Goal: Task Accomplishment & Management: Manage account settings

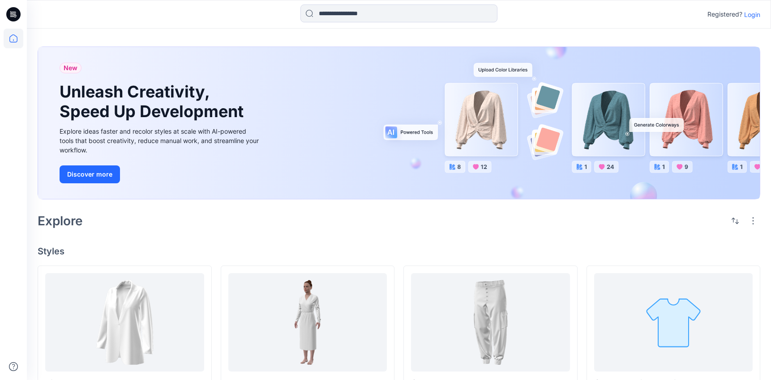
click at [751, 13] on p "Login" at bounding box center [752, 14] width 16 height 9
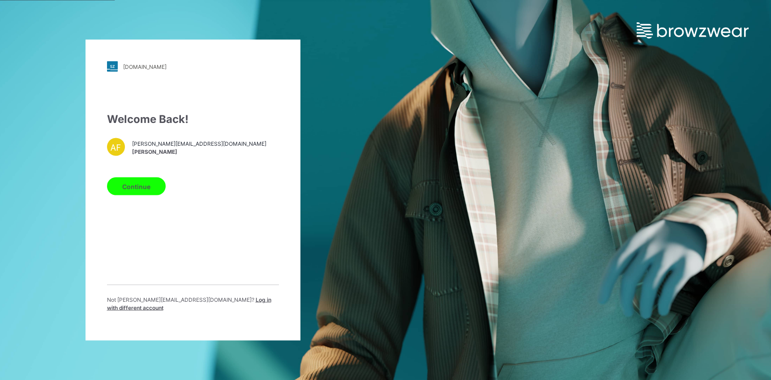
click at [137, 193] on button "Continue" at bounding box center [136, 187] width 59 height 18
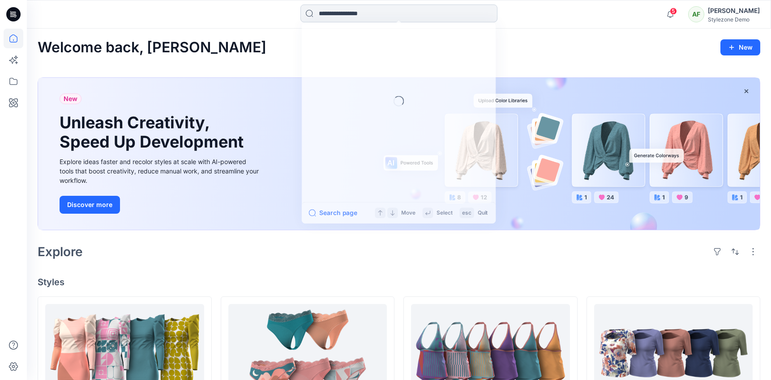
click at [378, 8] on input at bounding box center [398, 13] width 197 height 18
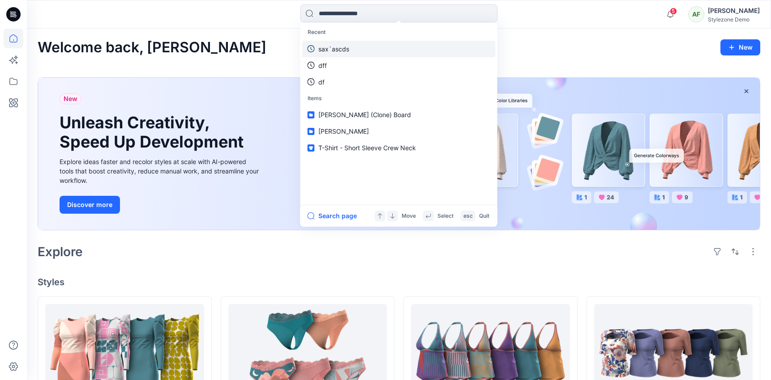
click at [351, 44] on link "sax`ascds" at bounding box center [398, 49] width 193 height 17
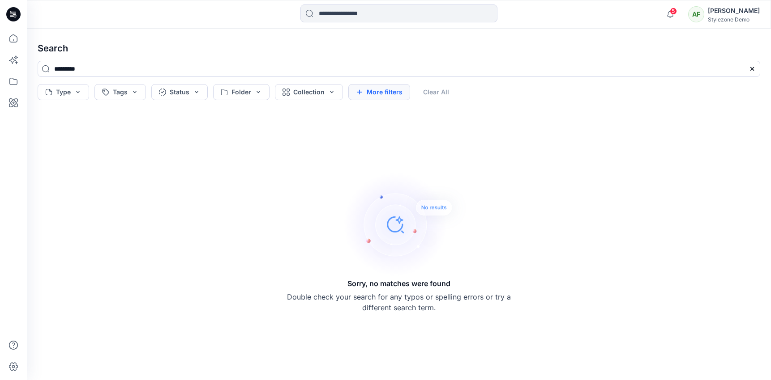
click at [392, 92] on button "More filters" at bounding box center [379, 92] width 62 height 16
click at [403, 89] on button "Created by" at bounding box center [383, 92] width 70 height 16
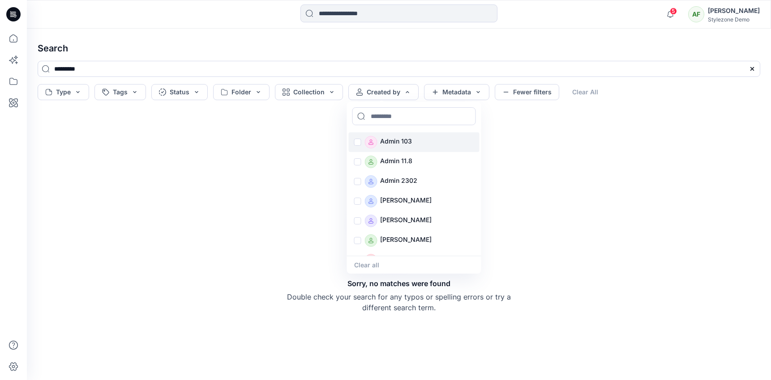
click at [356, 141] on div "Admin 103" at bounding box center [414, 142] width 131 height 20
click at [377, 122] on input at bounding box center [414, 116] width 124 height 18
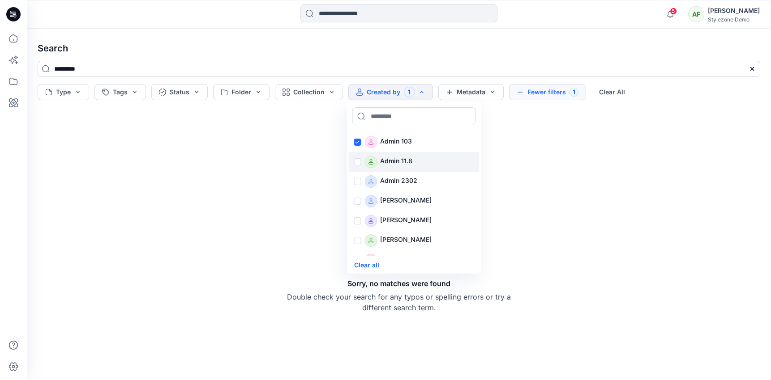
click at [355, 159] on div "Admin 11.8" at bounding box center [414, 162] width 131 height 20
click at [355, 178] on div "Admin 2302" at bounding box center [414, 182] width 131 height 20
click at [358, 194] on div "Alba Vilanova" at bounding box center [414, 202] width 131 height 20
click at [339, 191] on div "Sorry, no matches were found Double check your search for any typos or spelling…" at bounding box center [399, 242] width 224 height 142
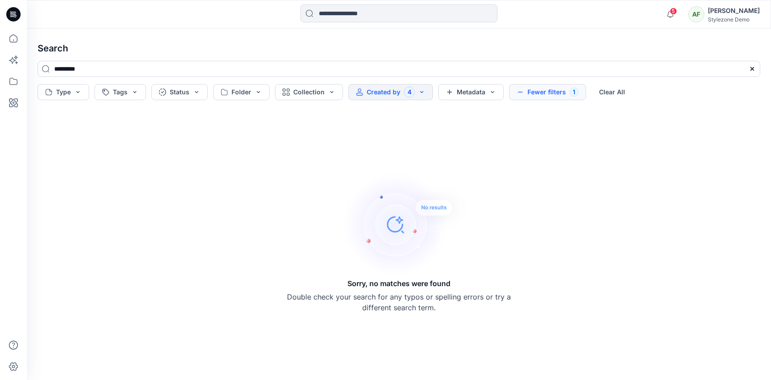
click at [406, 89] on button "Created by 4" at bounding box center [390, 92] width 85 height 16
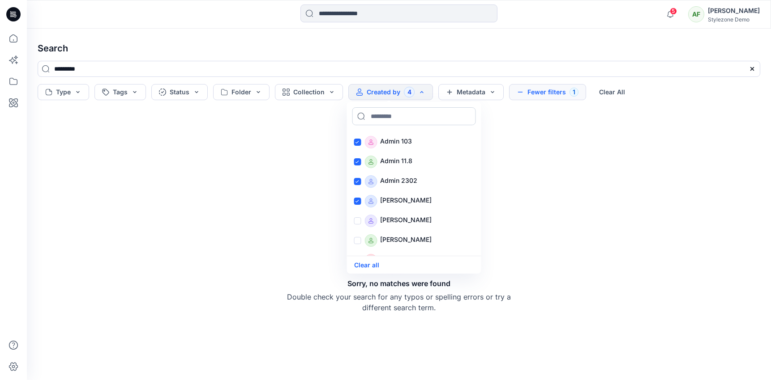
click at [396, 112] on input at bounding box center [414, 116] width 124 height 18
type input "*"
click at [470, 115] on icon at bounding box center [466, 116] width 7 height 7
click at [542, 163] on div "Sorry, no matches were found Double check your search for any typos or spelling…" at bounding box center [398, 242] width 737 height 262
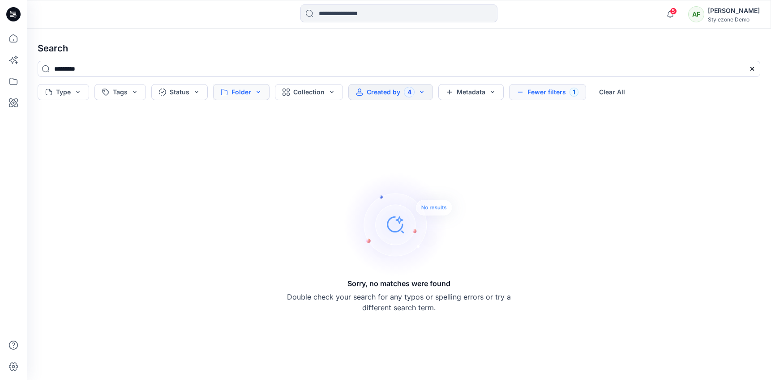
click at [252, 95] on button "Folder" at bounding box center [241, 92] width 56 height 16
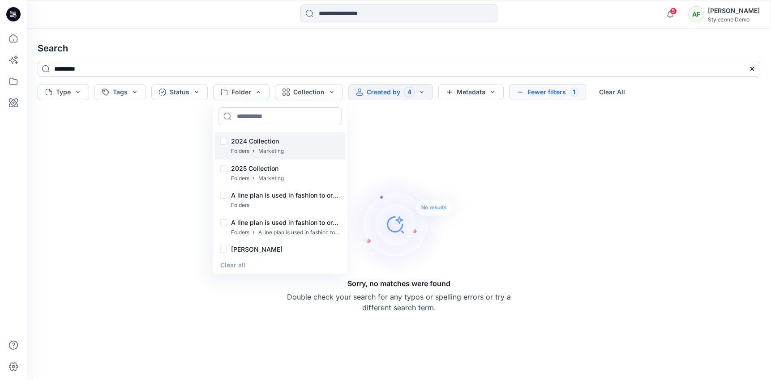
click at [225, 141] on div at bounding box center [223, 142] width 7 height 9
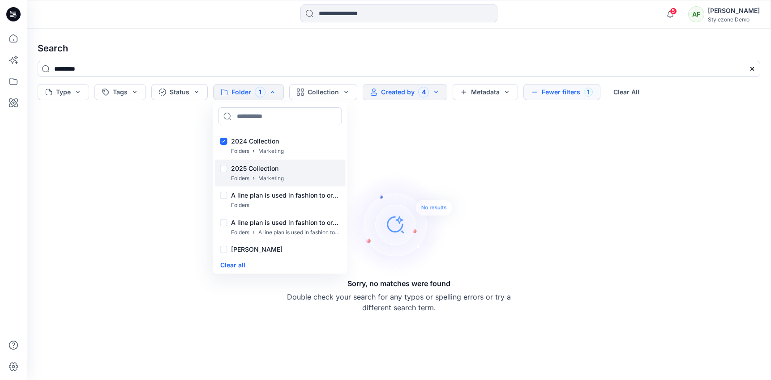
click at [224, 172] on div at bounding box center [223, 169] width 7 height 9
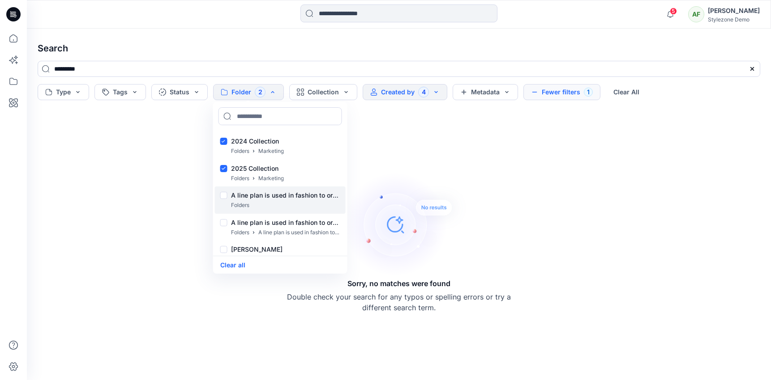
click at [224, 195] on div at bounding box center [223, 196] width 7 height 9
click at [173, 164] on div "Sorry, no matches were found Double check your search for any typos or spelling…" at bounding box center [398, 242] width 737 height 262
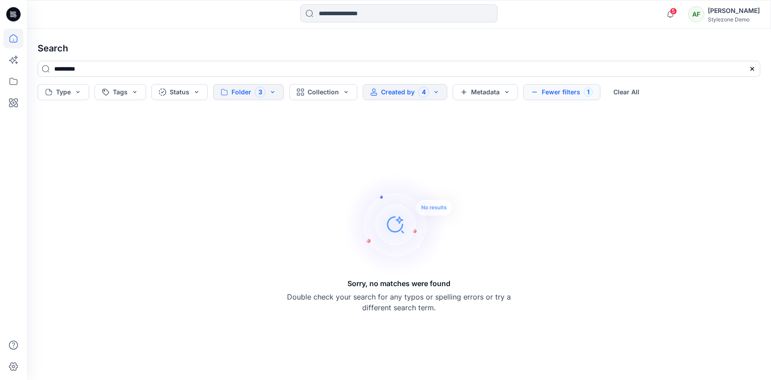
click at [14, 37] on icon at bounding box center [14, 39] width 20 height 20
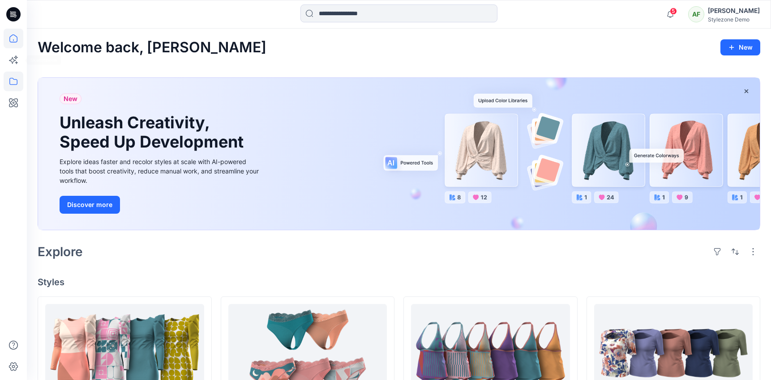
click at [14, 74] on icon at bounding box center [14, 82] width 20 height 20
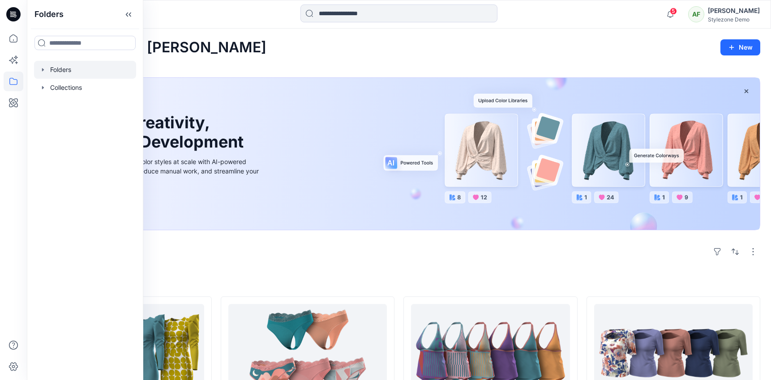
click at [62, 65] on div at bounding box center [85, 70] width 102 height 18
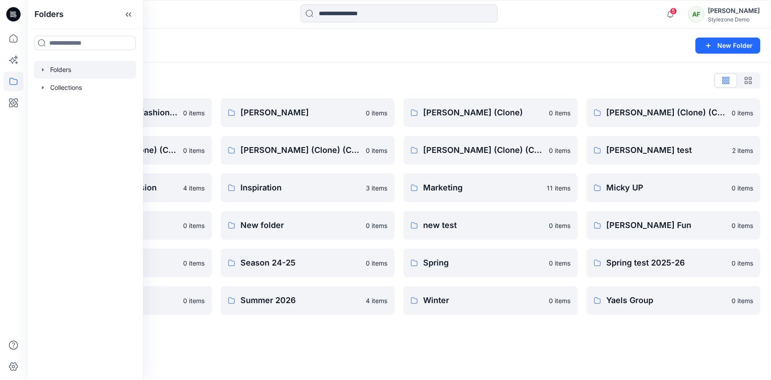
click at [285, 86] on div "Folders List" at bounding box center [399, 80] width 722 height 14
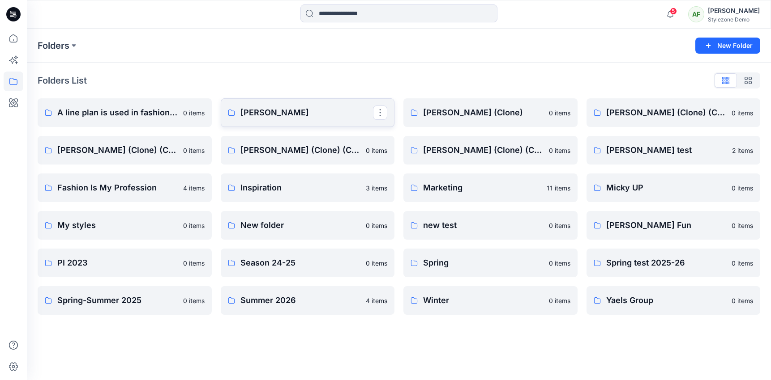
click at [287, 108] on p "anna" at bounding box center [306, 113] width 133 height 13
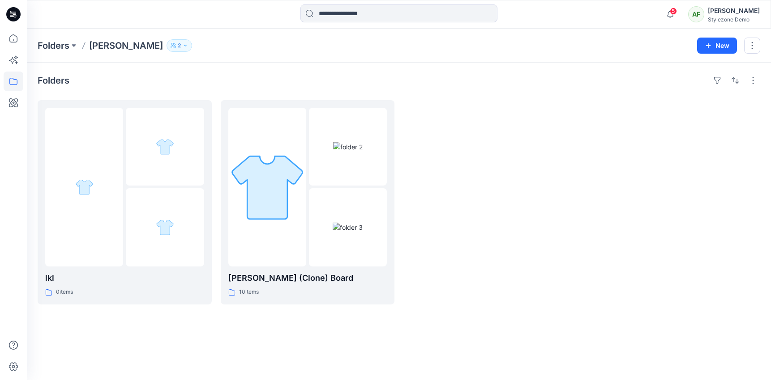
click at [167, 48] on button "2" at bounding box center [180, 45] width 26 height 13
click at [235, 71] on icon "Manage Users" at bounding box center [234, 70] width 7 height 7
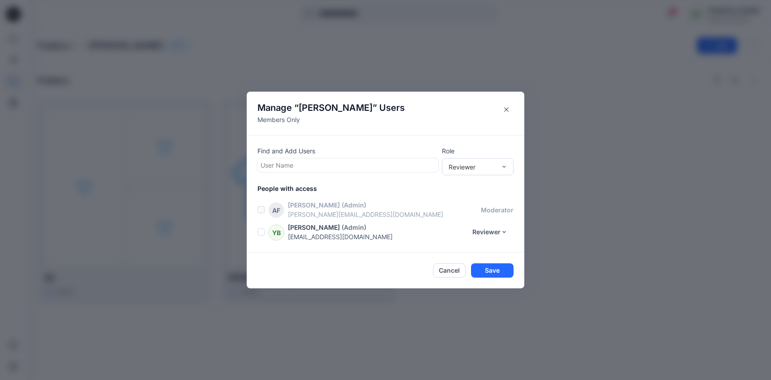
click at [310, 165] on div at bounding box center [348, 165] width 175 height 11
type input "*"
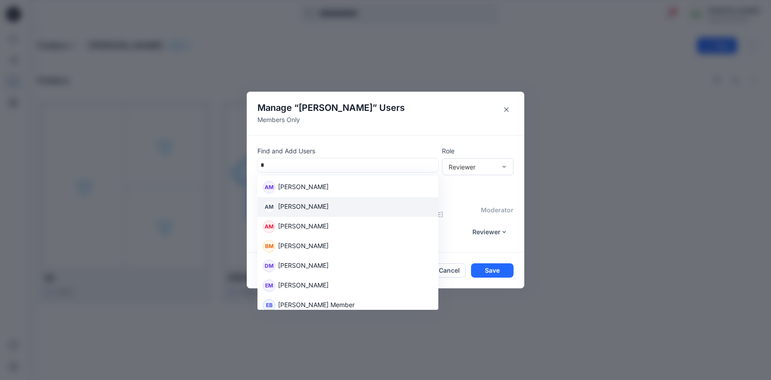
click at [315, 208] on div "AM Amalia Man" at bounding box center [348, 207] width 170 height 13
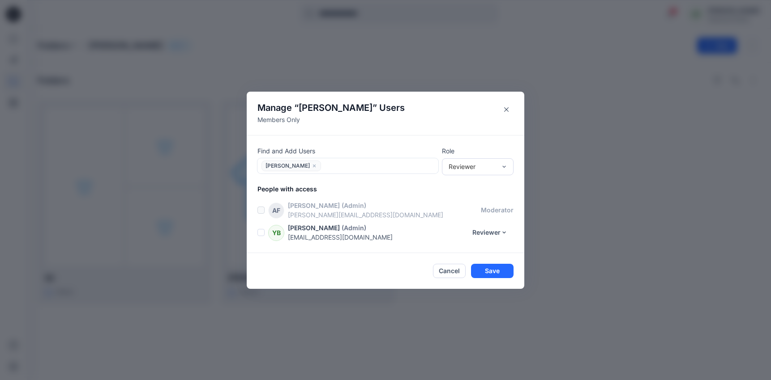
type input "*"
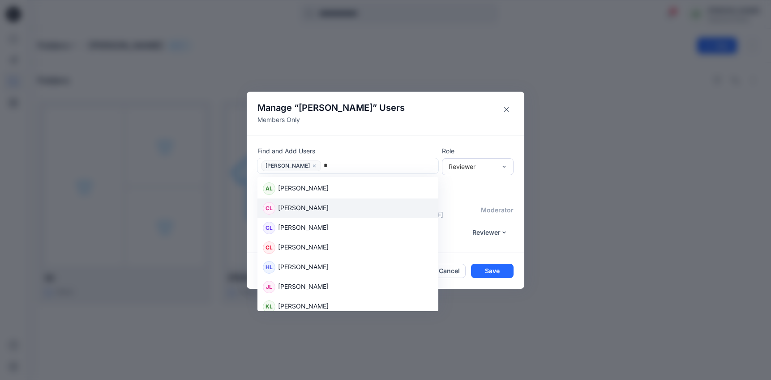
click at [331, 209] on div "CL Carin Liondas" at bounding box center [348, 208] width 170 height 13
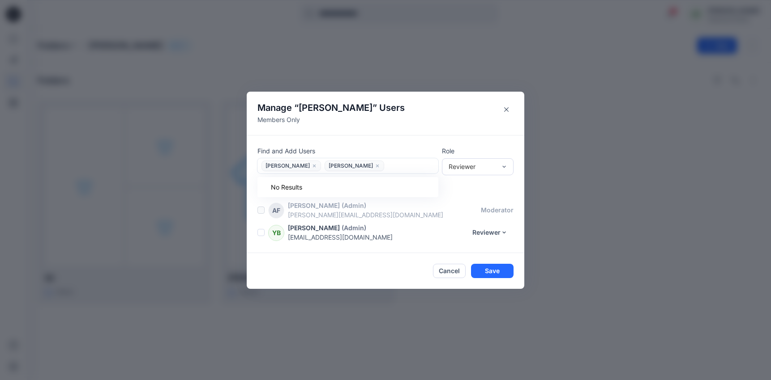
click at [387, 168] on div at bounding box center [411, 165] width 48 height 11
type input "*"
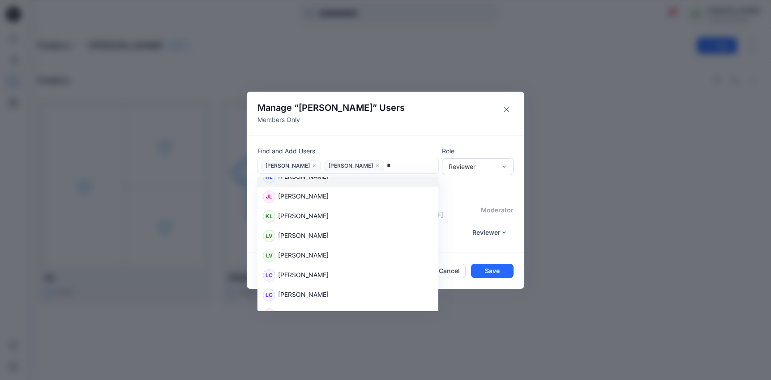
scroll to position [94, 0]
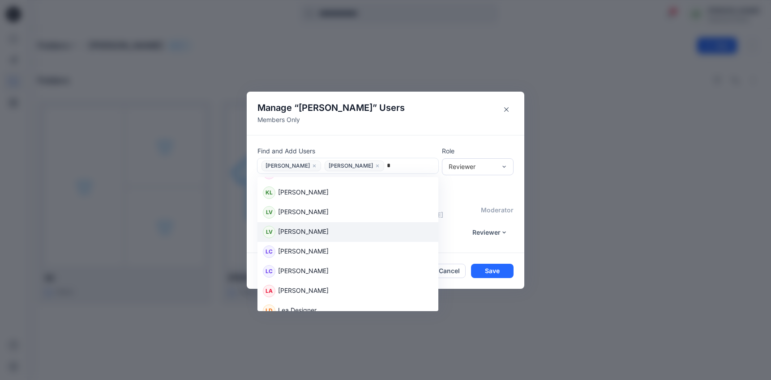
click at [345, 225] on div "LV Lars Villumsen" at bounding box center [347, 232] width 181 height 20
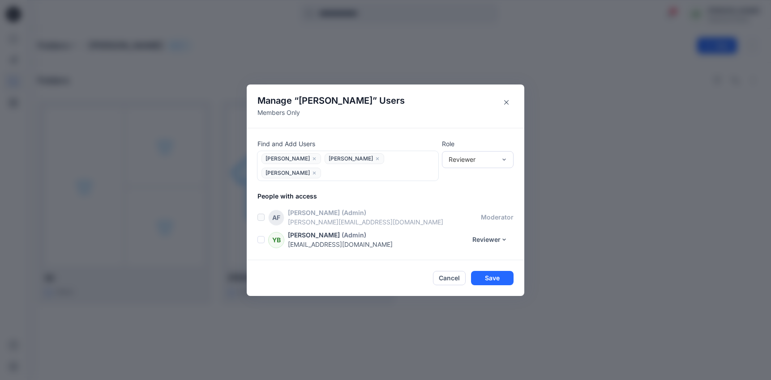
type input "*"
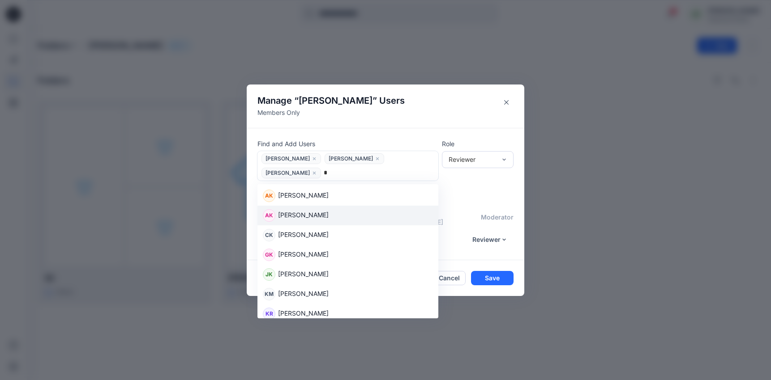
click at [373, 209] on div "AK Arpita Kushwaha" at bounding box center [348, 215] width 170 height 13
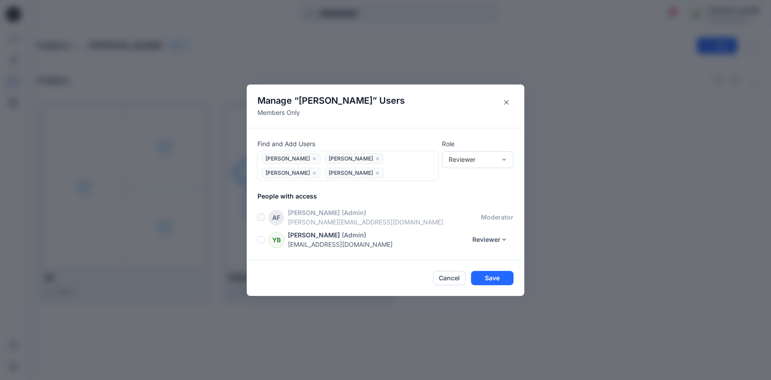
type input "*"
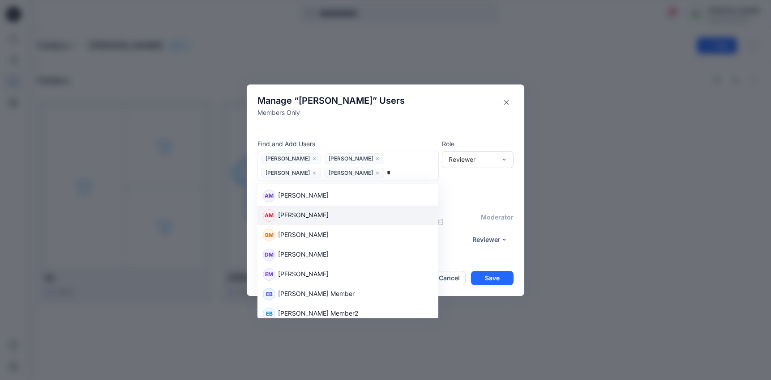
click at [367, 207] on div "AM Anna Malkovych" at bounding box center [347, 216] width 181 height 20
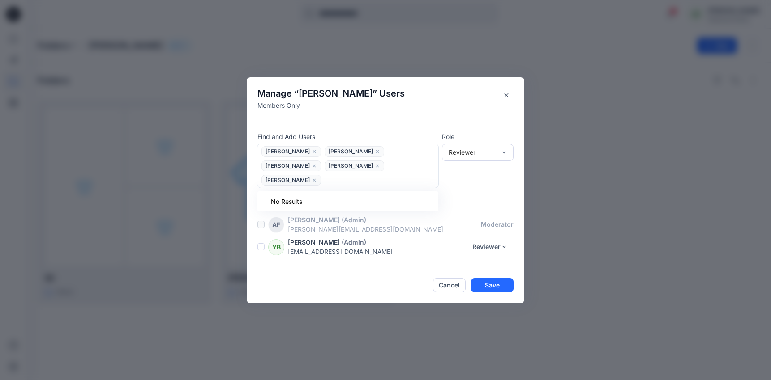
click at [317, 178] on icon "close" at bounding box center [314, 180] width 5 height 5
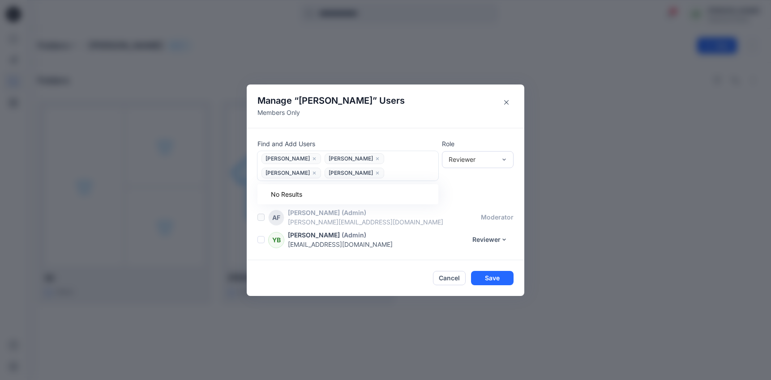
click at [376, 173] on icon "close" at bounding box center [377, 172] width 3 height 3
click at [317, 171] on icon "close" at bounding box center [314, 173] width 5 height 5
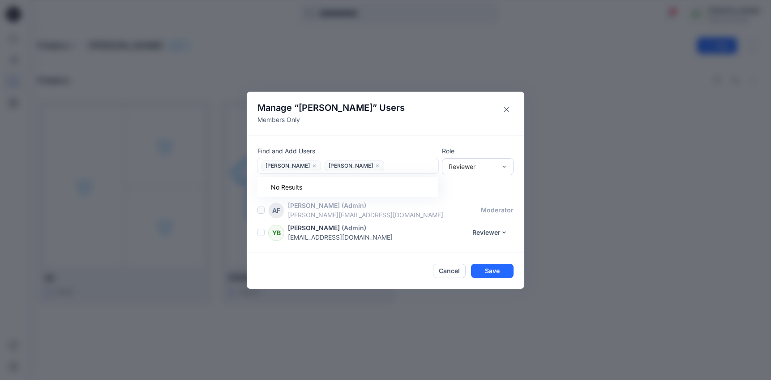
click at [449, 222] on div "AF Anna Fesenko (Admin) anna.fesenko@browzwear.com moderator YB Yael Baranga (A…" at bounding box center [390, 221] width 267 height 41
click at [387, 160] on div at bounding box center [411, 165] width 48 height 11
type input "*"
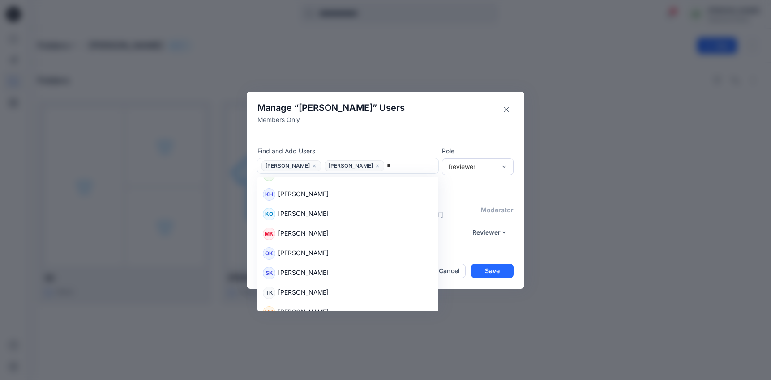
scroll to position [342, 0]
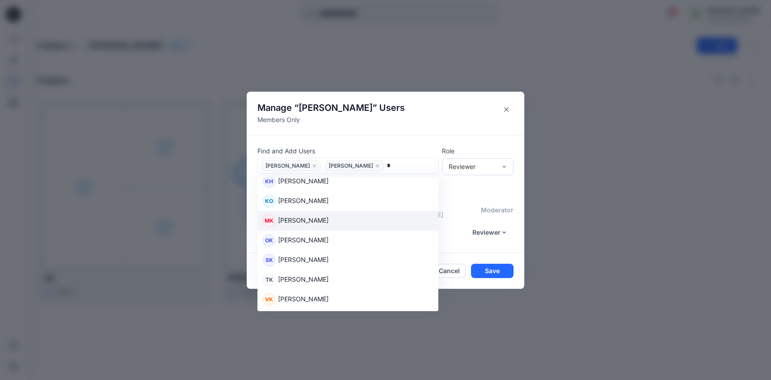
click at [376, 222] on div "MK Mylisa Krueger" at bounding box center [348, 221] width 170 height 13
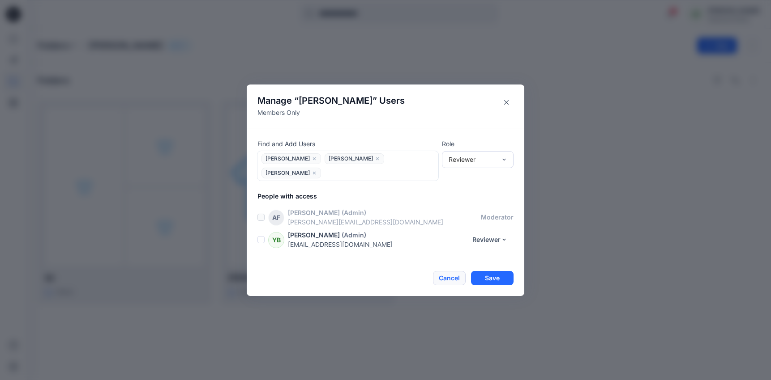
click at [440, 273] on button "Cancel" at bounding box center [449, 278] width 33 height 14
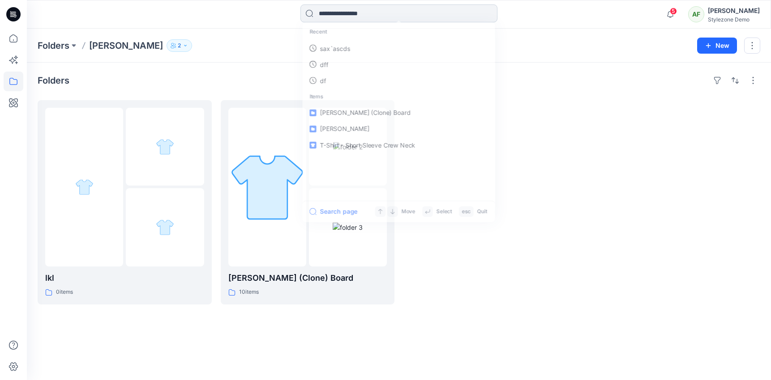
click at [367, 16] on input at bounding box center [398, 13] width 197 height 18
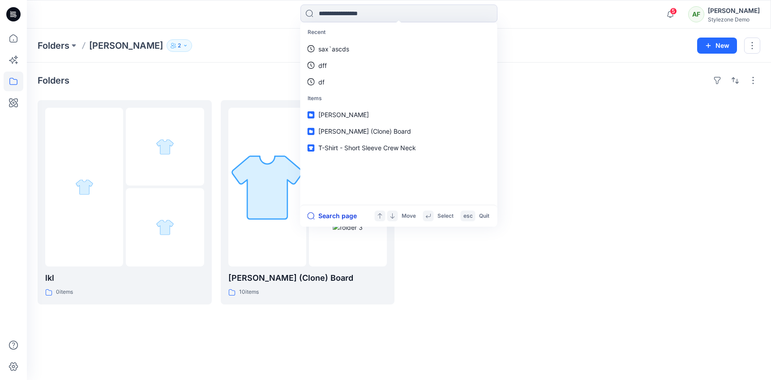
click at [332, 212] on button "Search page" at bounding box center [332, 216] width 49 height 11
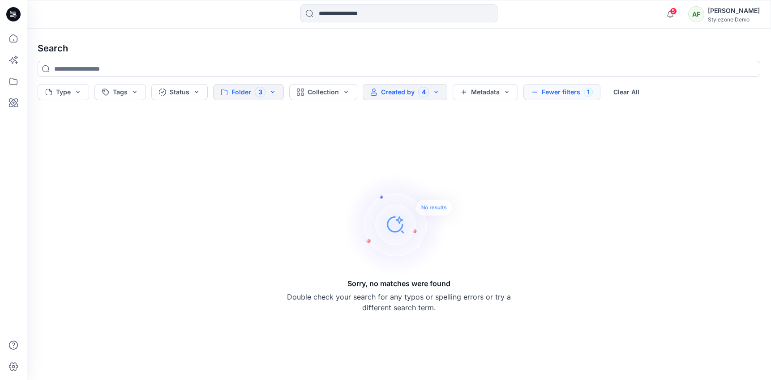
click at [417, 93] on button "Created by 4" at bounding box center [405, 92] width 85 height 16
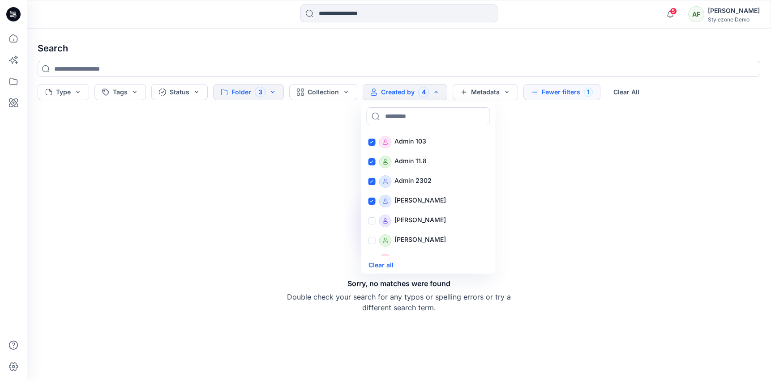
click at [296, 142] on div "Sorry, no matches were found Double check your search for any typos or spelling…" at bounding box center [398, 242] width 737 height 262
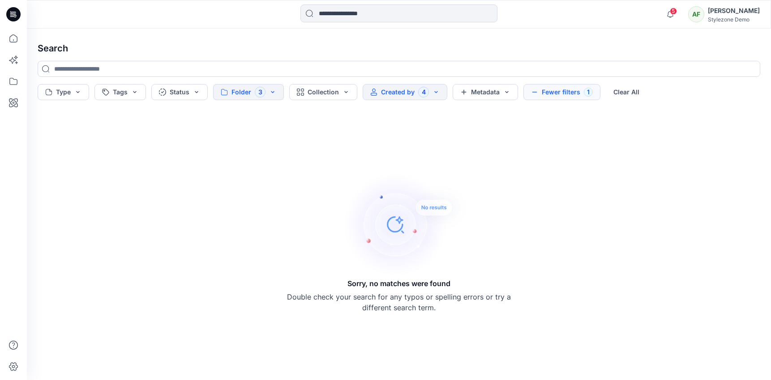
click at [274, 86] on button "Folder 3" at bounding box center [248, 92] width 71 height 16
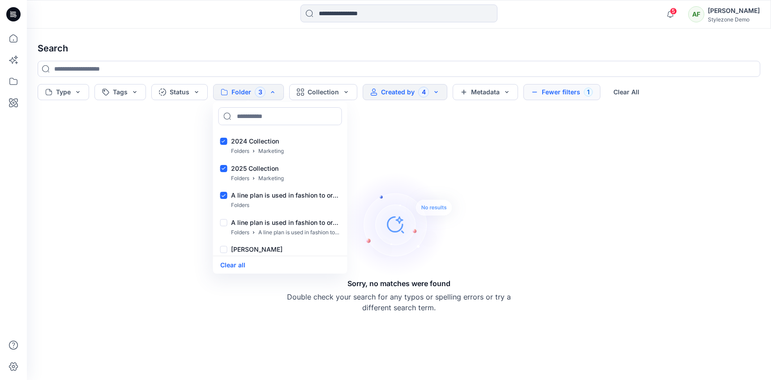
click at [406, 152] on div "Sorry, no matches were found Double check your search for any typos or spelling…" at bounding box center [398, 242] width 737 height 262
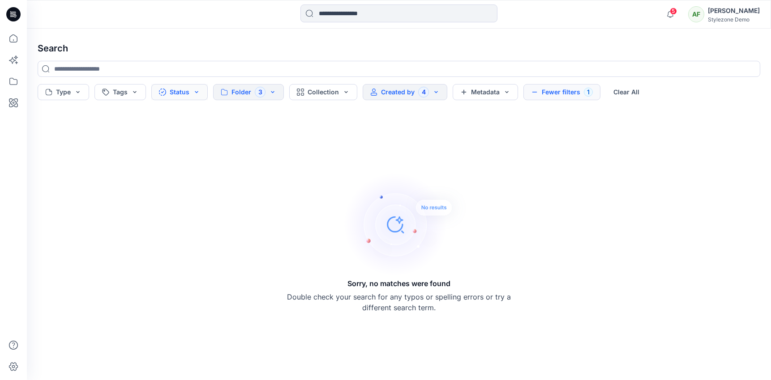
click at [182, 95] on button "Status" at bounding box center [179, 92] width 56 height 16
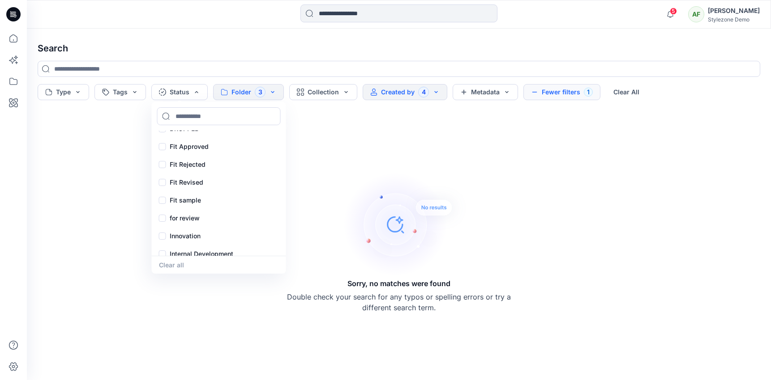
scroll to position [412, 0]
click at [122, 175] on div "Sorry, no matches were found Double check your search for any typos or spelling…" at bounding box center [398, 242] width 737 height 262
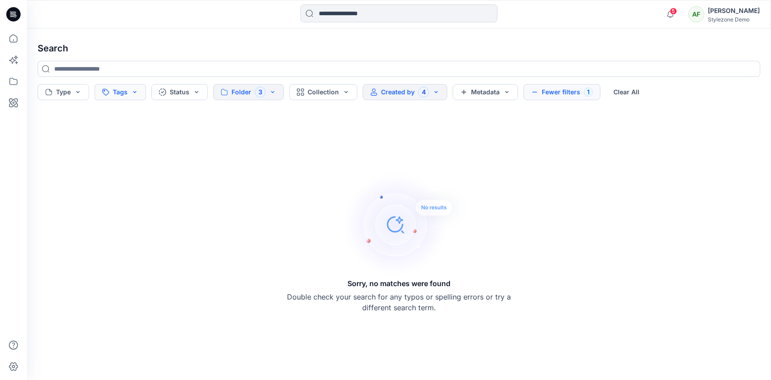
click at [128, 86] on button "Tags" at bounding box center [119, 92] width 51 height 16
click at [312, 187] on div "Sorry, no matches were found Double check your search for any typos or spelling…" at bounding box center [399, 242] width 224 height 142
click at [504, 94] on button "Metadata" at bounding box center [485, 92] width 65 height 16
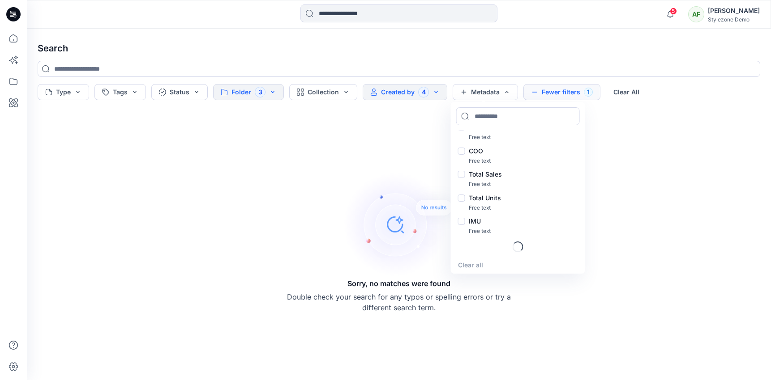
scroll to position [345, 0]
click at [434, 143] on div "Sorry, no matches were found Double check your search for any typos or spelling…" at bounding box center [398, 242] width 737 height 262
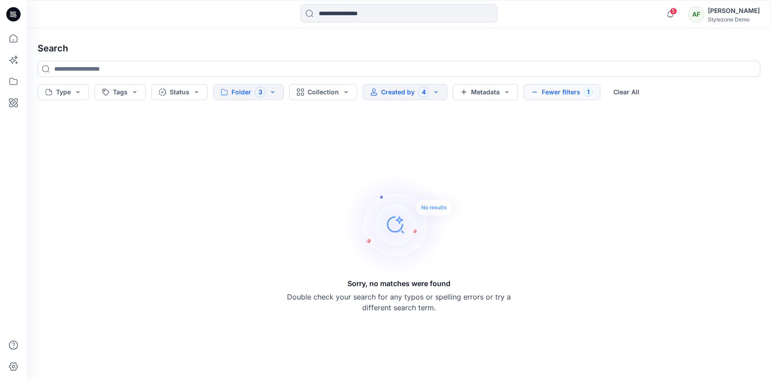
click at [445, 96] on div "Type Tags Status Folder 3 Collection Created by 4 Metadata Fewer filters 1 Clea…" at bounding box center [399, 92] width 722 height 16
click at [437, 96] on button "Created by 4" at bounding box center [405, 92] width 85 height 16
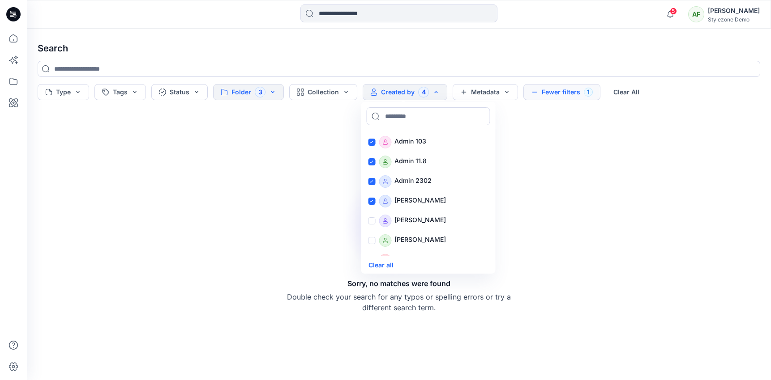
click at [329, 144] on div "Sorry, no matches were found Double check your search for any typos or spelling…" at bounding box center [398, 242] width 737 height 262
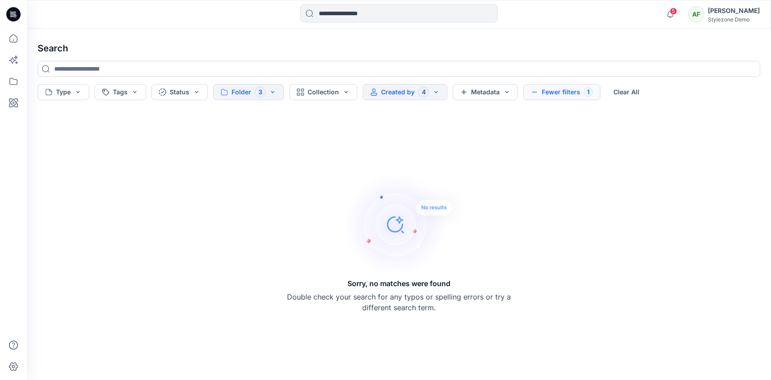
click at [388, 90] on button "Created by 4" at bounding box center [405, 92] width 85 height 16
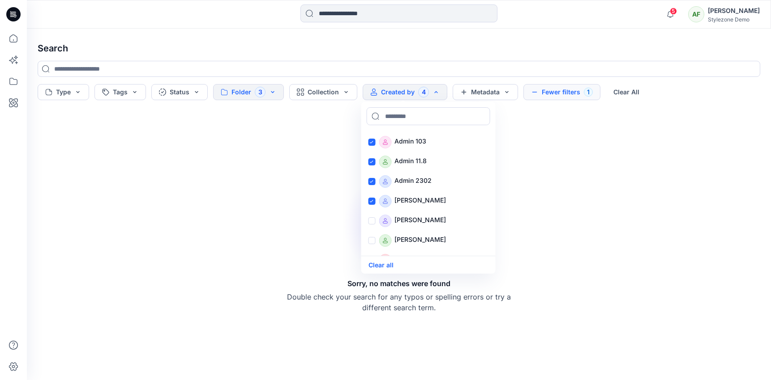
click at [312, 151] on div "Sorry, no matches were found Double check your search for any typos or spelling…" at bounding box center [398, 242] width 737 height 262
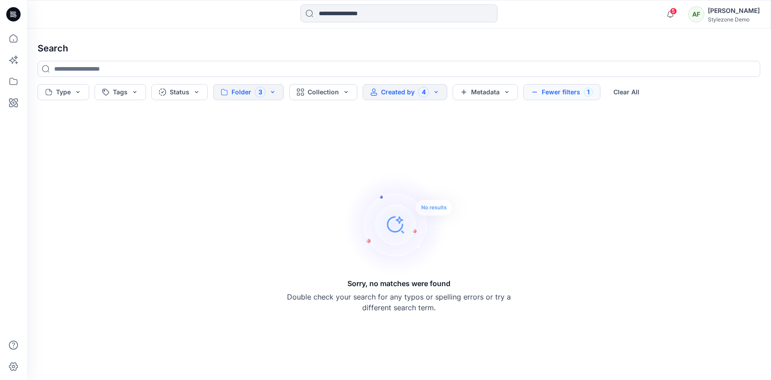
click at [704, 19] on div "AF" at bounding box center [696, 14] width 16 height 16
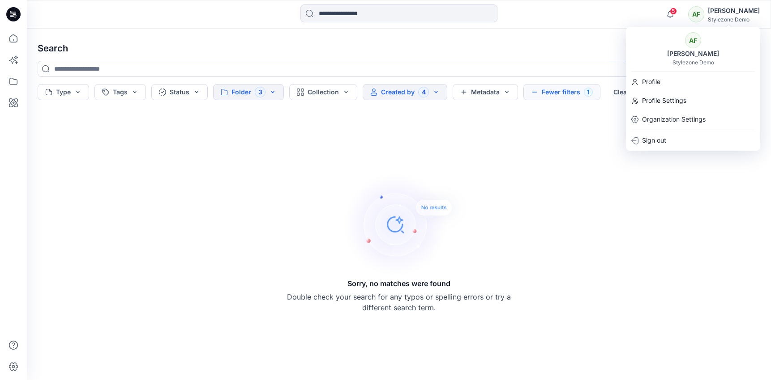
click at [568, 141] on div "Sorry, no matches were found Double check your search for any typos or spelling…" at bounding box center [398, 242] width 737 height 262
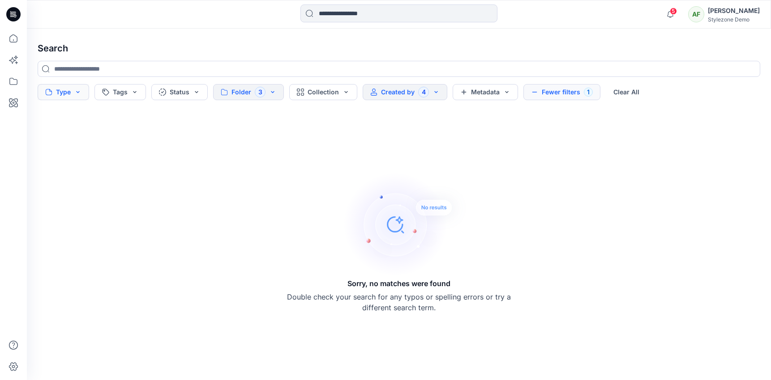
click at [84, 91] on button "Type" at bounding box center [63, 92] width 51 height 16
click at [395, 89] on button "Created by 4" at bounding box center [405, 92] width 85 height 16
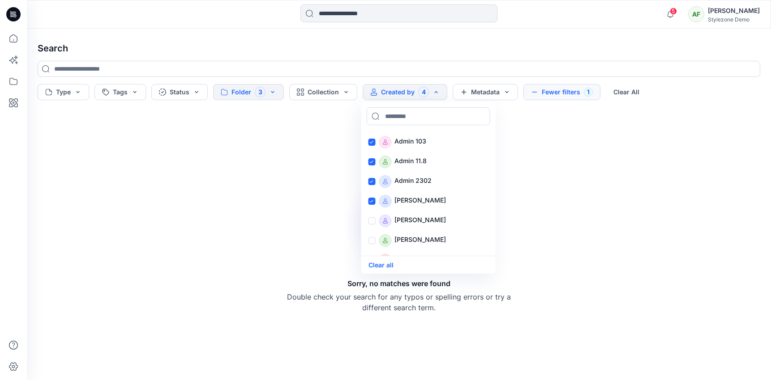
click at [323, 157] on div "Sorry, no matches were found Double check your search for any typos or spelling…" at bounding box center [398, 242] width 737 height 262
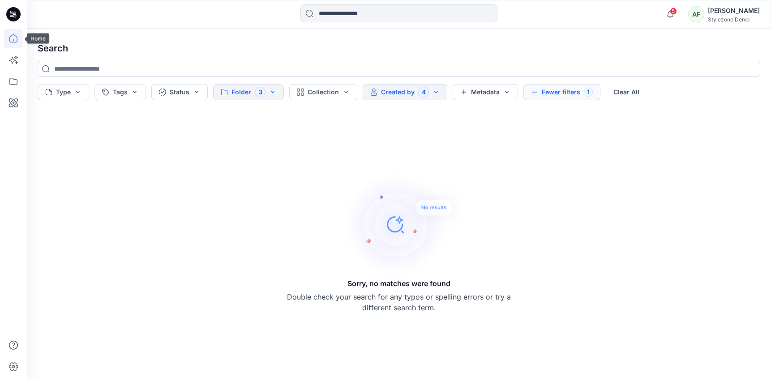
click at [5, 29] on icon at bounding box center [14, 39] width 20 height 20
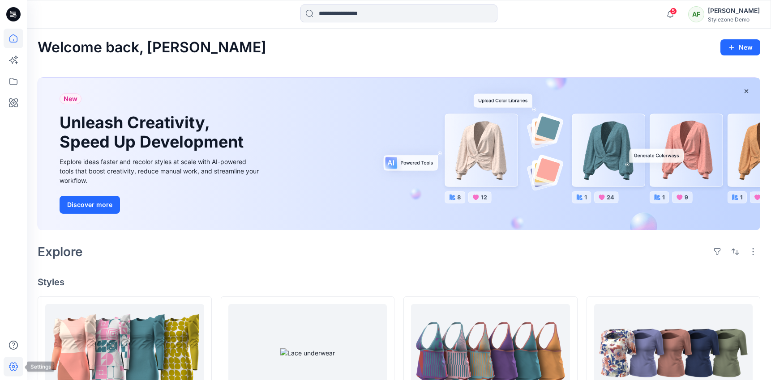
click at [7, 365] on icon at bounding box center [14, 367] width 20 height 20
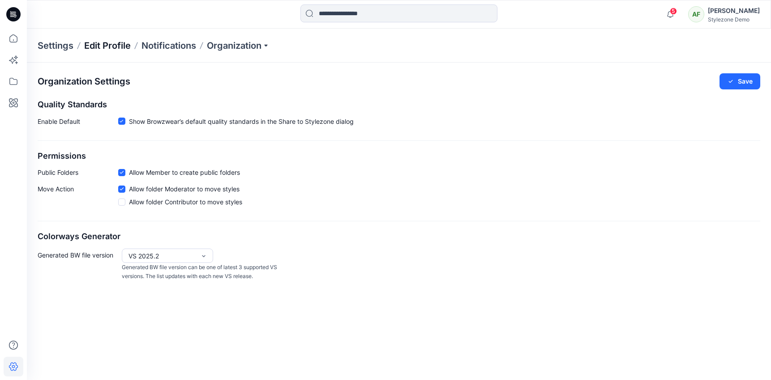
click at [105, 39] on p "Edit Profile" at bounding box center [107, 45] width 47 height 13
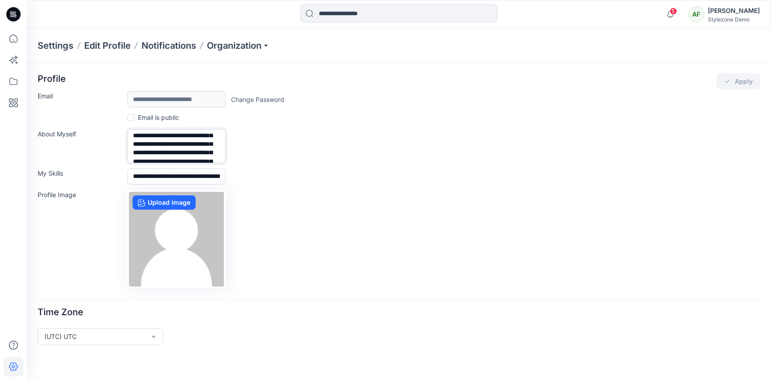
scroll to position [29, 0]
click at [211, 158] on textarea "**********" at bounding box center [176, 146] width 98 height 34
click at [256, 165] on div "**********" at bounding box center [399, 180] width 722 height 215
click at [252, 47] on p "Organization" at bounding box center [238, 45] width 63 height 13
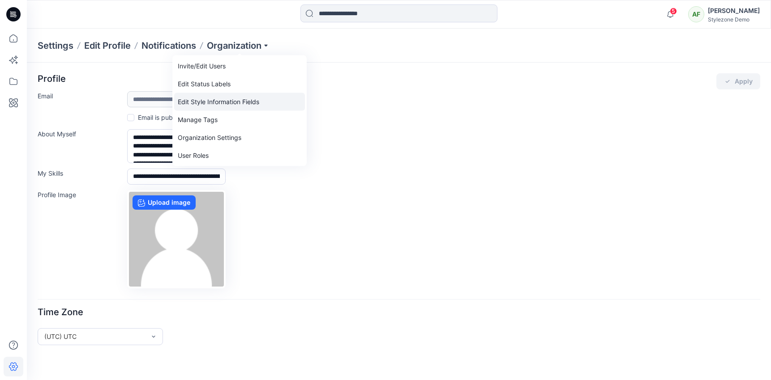
click at [235, 105] on link "Edit Style Information Fields" at bounding box center [239, 102] width 131 height 18
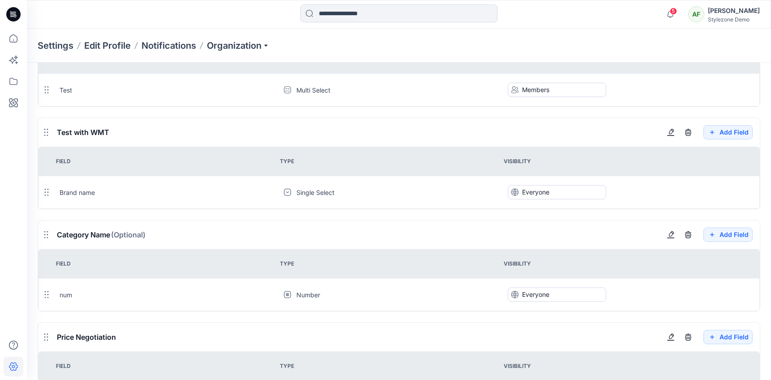
scroll to position [1461, 0]
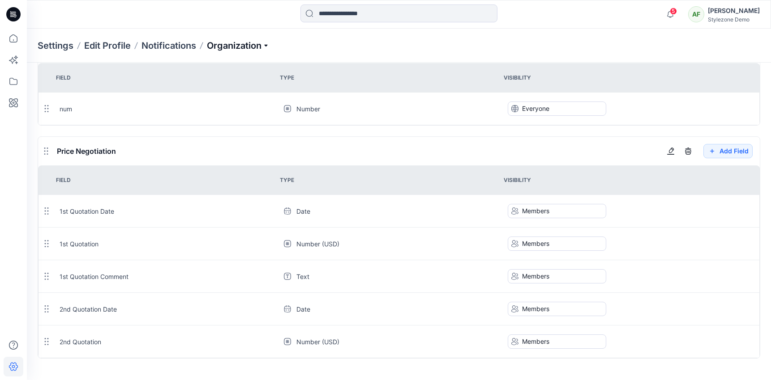
click at [231, 40] on p "Organization" at bounding box center [238, 45] width 63 height 13
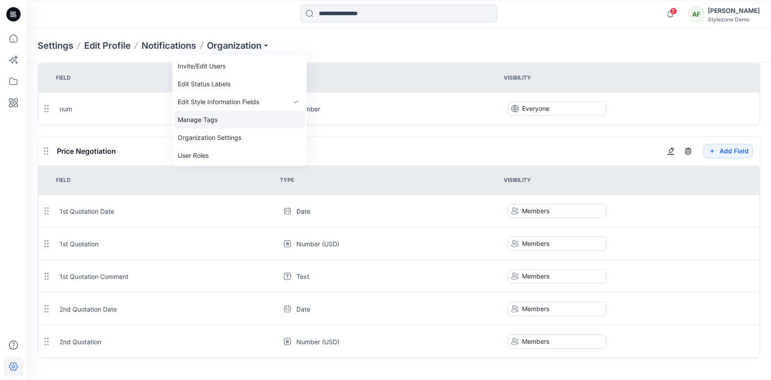
click at [231, 116] on link "Manage Tags" at bounding box center [239, 120] width 131 height 18
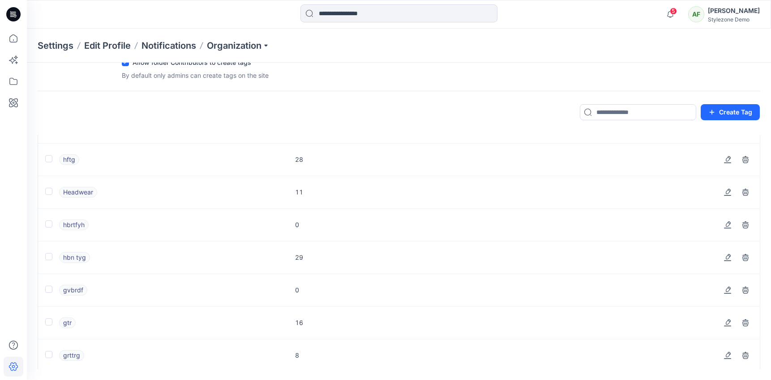
scroll to position [3088, 0]
click at [265, 50] on p "Organization" at bounding box center [238, 45] width 63 height 13
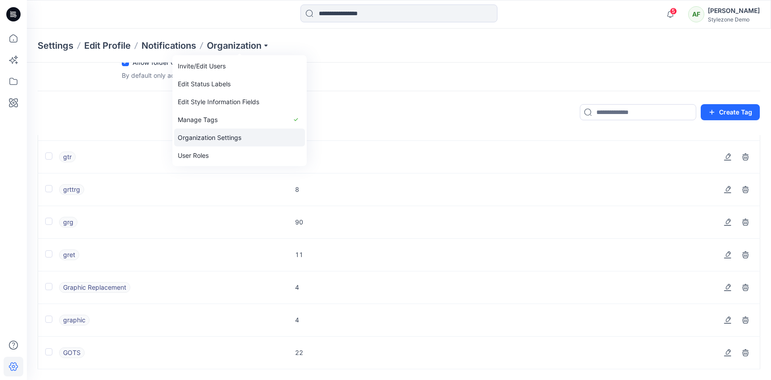
click at [238, 132] on link "Organization Settings" at bounding box center [239, 138] width 131 height 18
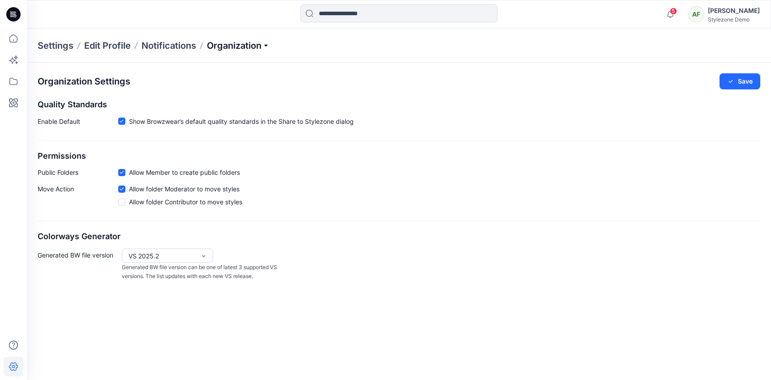
click at [254, 47] on p "Organization" at bounding box center [238, 45] width 63 height 13
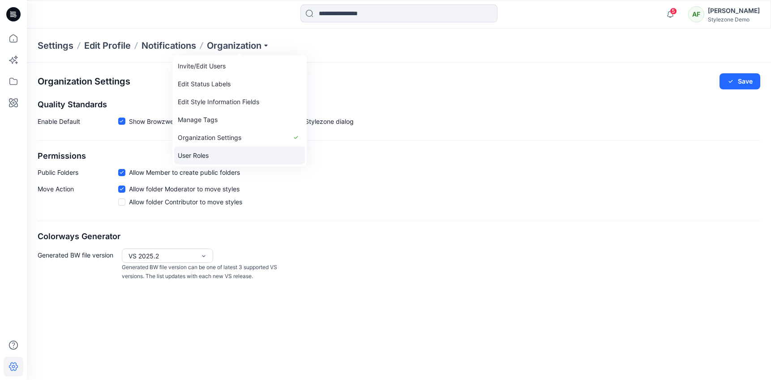
click at [228, 155] on link "User Roles" at bounding box center [239, 156] width 131 height 18
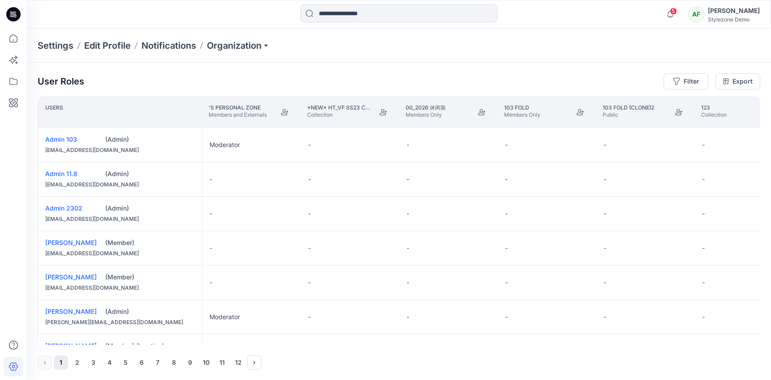
click at [336, 23] on div at bounding box center [398, 14] width 197 height 20
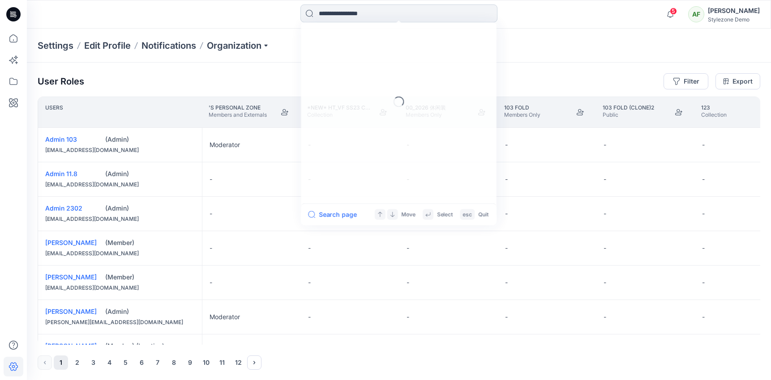
click at [336, 20] on input at bounding box center [398, 13] width 197 height 18
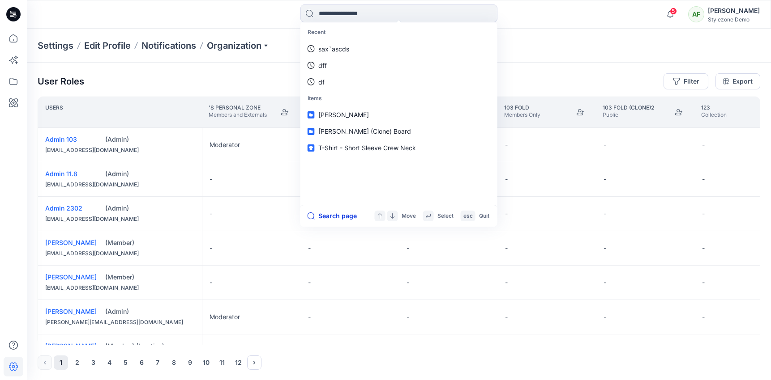
click at [325, 214] on button "Search page" at bounding box center [332, 216] width 49 height 11
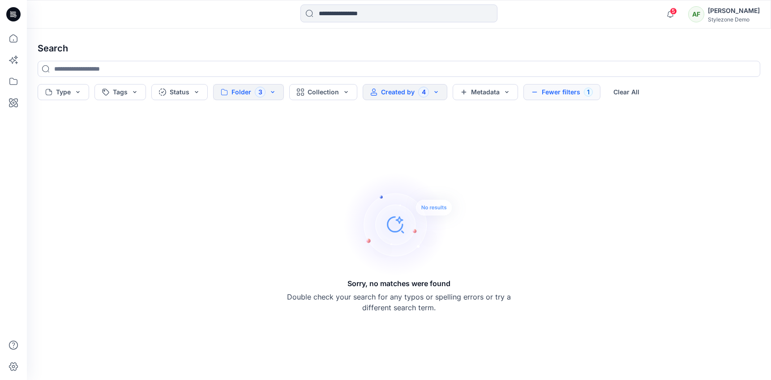
click at [267, 90] on button "Folder 3" at bounding box center [248, 92] width 71 height 16
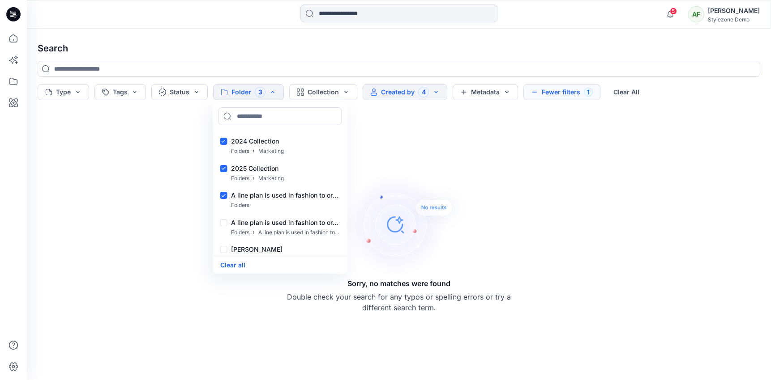
click at [232, 258] on div "Clear all" at bounding box center [280, 265] width 134 height 18
click at [232, 264] on button "Clear all" at bounding box center [232, 265] width 25 height 10
click at [419, 94] on button "Created by 4" at bounding box center [390, 92] width 85 height 16
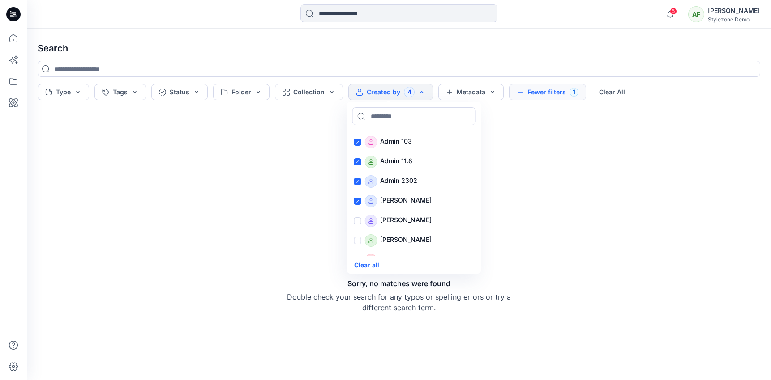
click at [373, 259] on div "Clear all" at bounding box center [414, 265] width 134 height 18
click at [373, 261] on button "Clear all" at bounding box center [366, 265] width 25 height 10
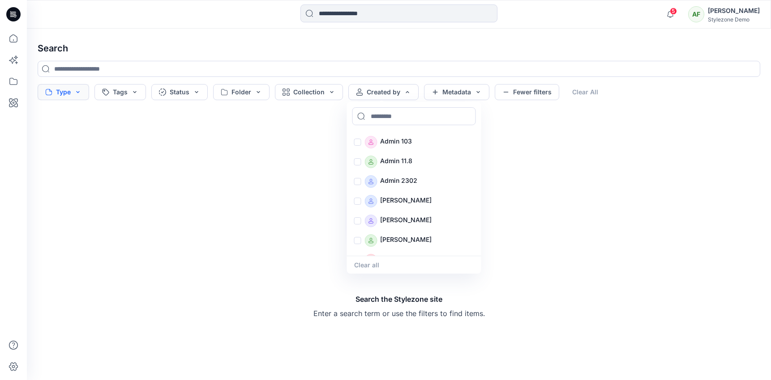
click at [68, 95] on button "Type" at bounding box center [63, 92] width 51 height 16
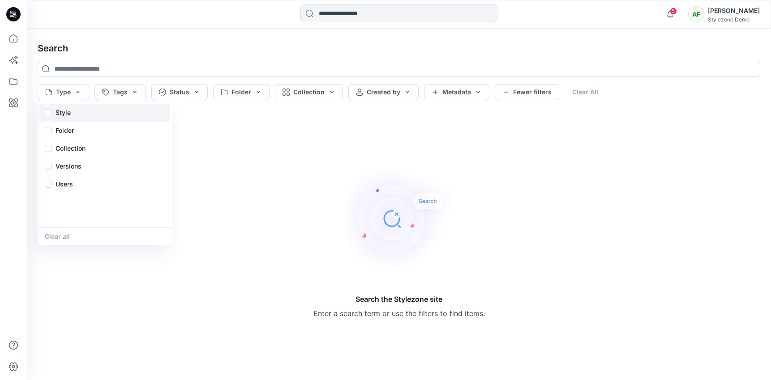
click at [62, 113] on p "Style" at bounding box center [63, 112] width 15 height 11
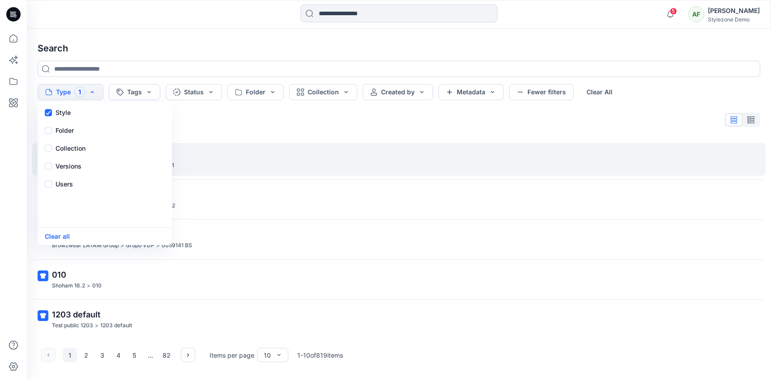
click at [214, 152] on p "001" at bounding box center [398, 155] width 692 height 13
